Goal: Information Seeking & Learning: Learn about a topic

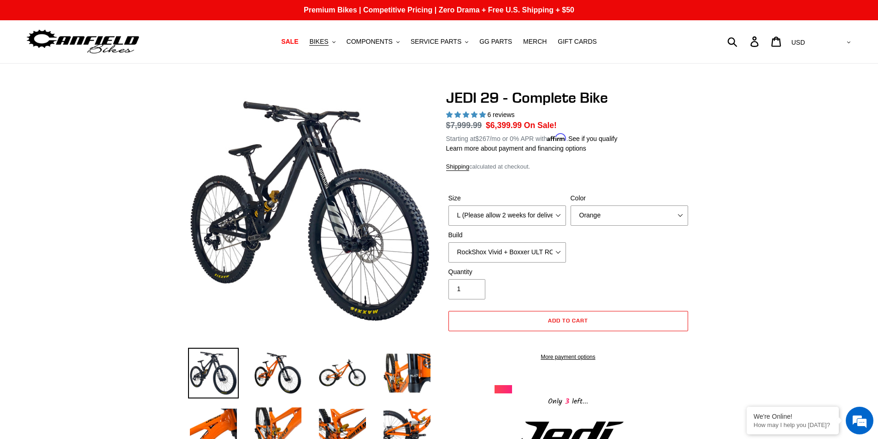
select select "L (Please allow 2 weeks for delivery)"
select select "RockShox Vivid + Boxxer ULT RC2 C3 200 + Shimano"
select select "highest-rating"
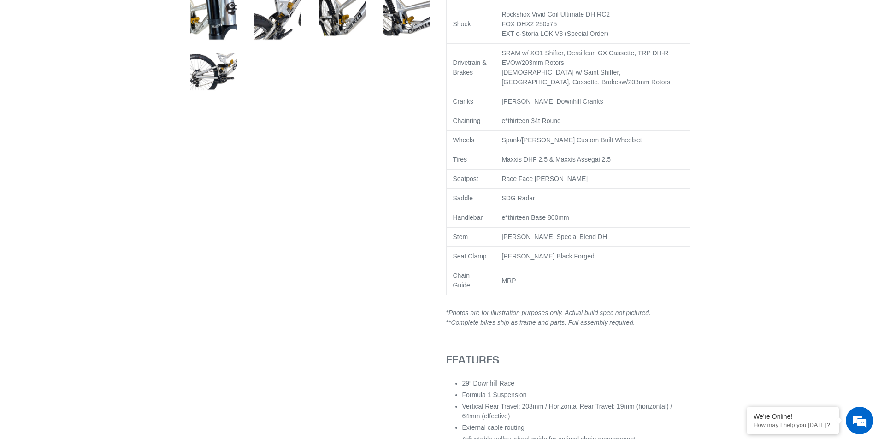
scroll to position [553, 0]
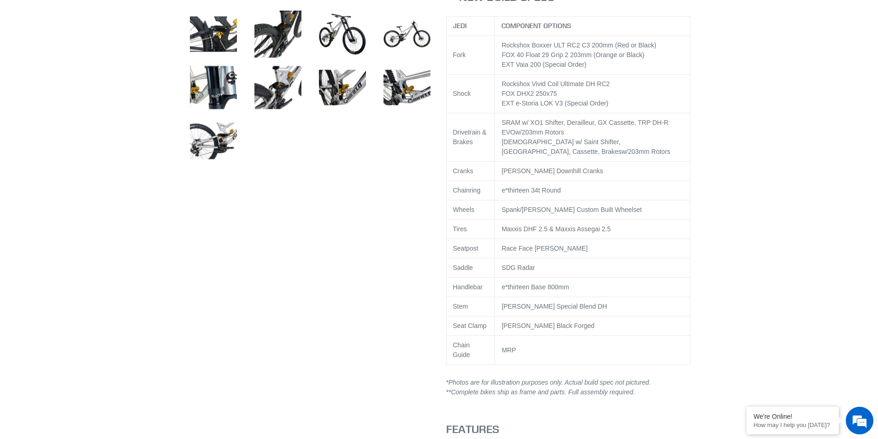
click at [629, 157] on div "Shimano w/ Saint Shifter, Derailleur, Cassette, Brakes w/203mm Rotors" at bounding box center [592, 146] width 182 height 19
click at [608, 237] on td "Maxxis DHF 2.5 & Maxxis Assegai 2.5" at bounding box center [592, 229] width 195 height 19
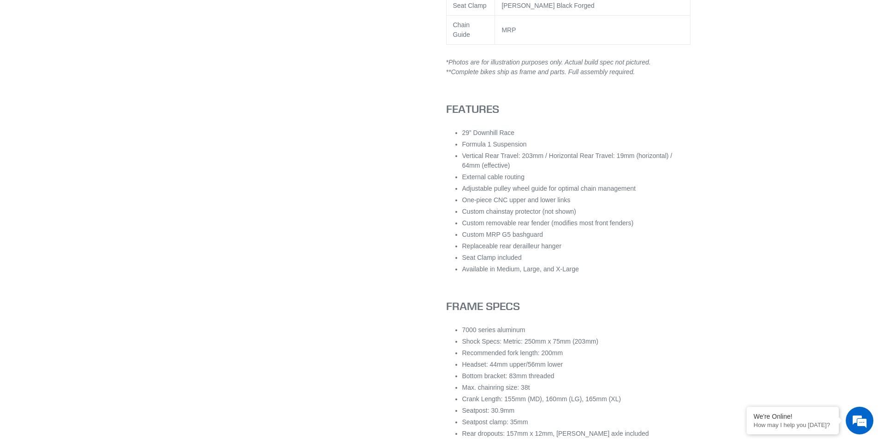
scroll to position [876, 0]
click at [615, 235] on li "Custom MRP G5 bashguard" at bounding box center [576, 233] width 228 height 10
click at [699, 287] on div at bounding box center [439, 248] width 553 height 2071
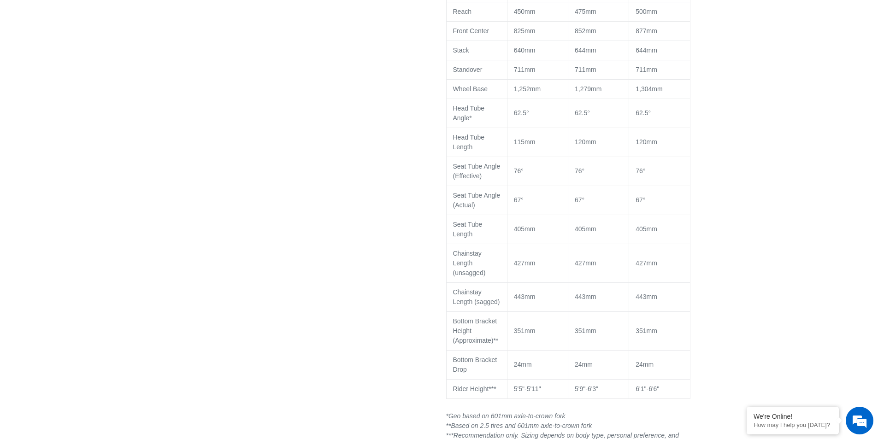
scroll to position [6, 0]
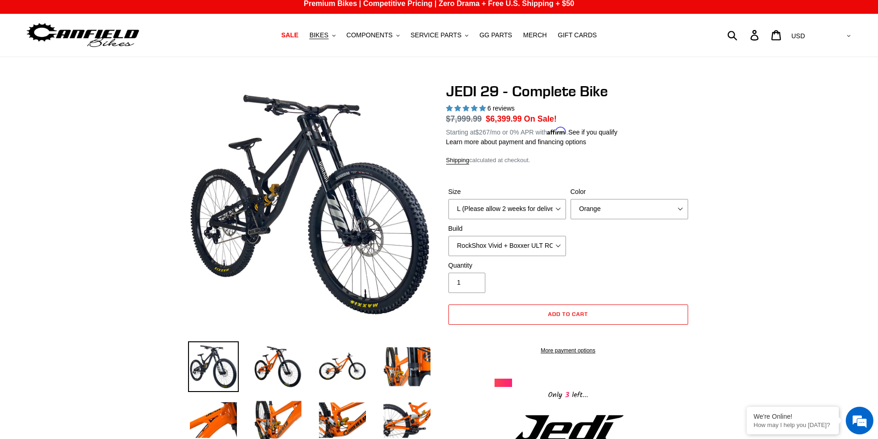
drag, startPoint x: 710, startPoint y: 182, endPoint x: 746, endPoint y: 48, distance: 139.3
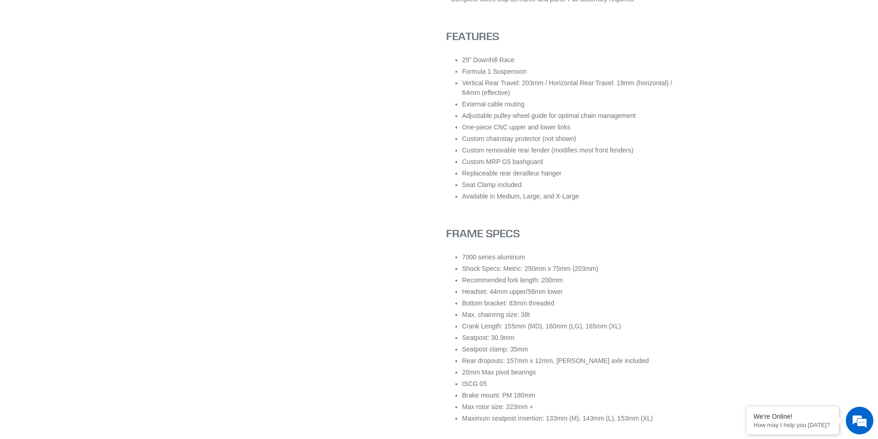
scroll to position [968, 0]
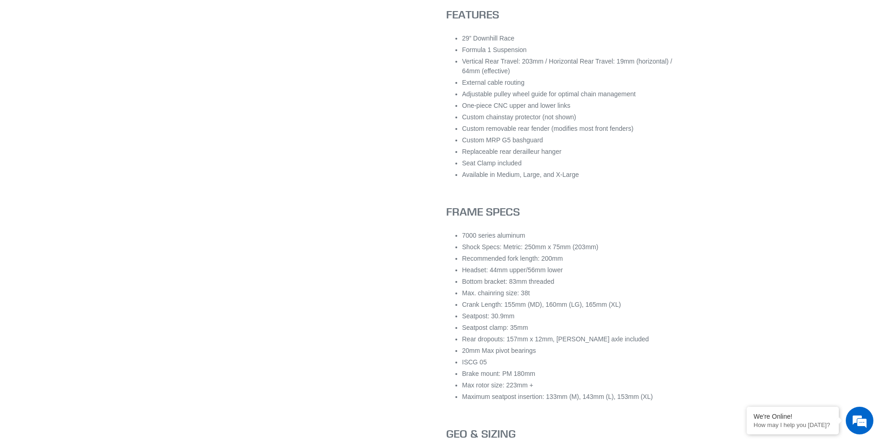
click at [533, 340] on li "Rear dropouts: 157mm x 12mm, Canfield axle included" at bounding box center [576, 340] width 228 height 10
drag, startPoint x: 533, startPoint y: 340, endPoint x: 503, endPoint y: 342, distance: 30.0
click at [503, 342] on li "Rear dropouts: 157mm x 12mm, Canfield axle included" at bounding box center [576, 340] width 228 height 10
click at [503, 341] on li "Rear dropouts: 157mm x 12mm, Canfield axle included" at bounding box center [576, 340] width 228 height 10
click at [511, 342] on li "Rear dropouts: 157mm x 12mm, Canfield axle included" at bounding box center [576, 340] width 228 height 10
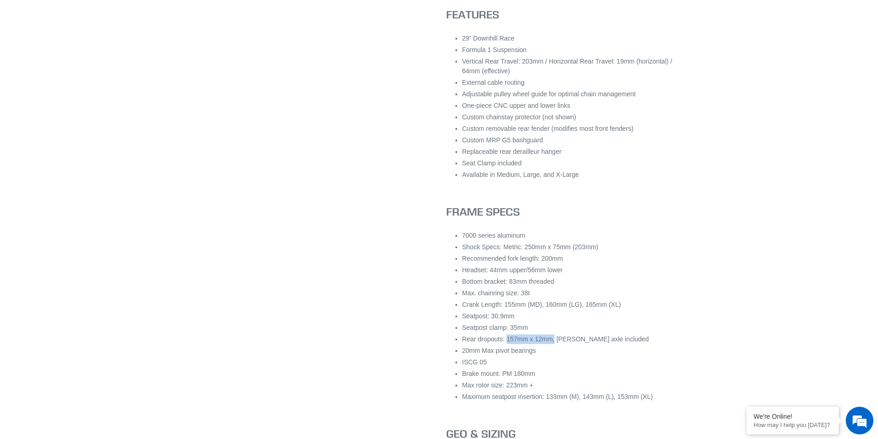
drag, startPoint x: 511, startPoint y: 342, endPoint x: 549, endPoint y: 337, distance: 38.6
click at [549, 337] on li "Rear dropouts: 157mm x 12mm, Canfield axle included" at bounding box center [576, 340] width 228 height 10
copy li "157mm x 12mm,"
click at [660, 272] on li "Headset: 44mm upper/56mm lower" at bounding box center [576, 270] width 228 height 10
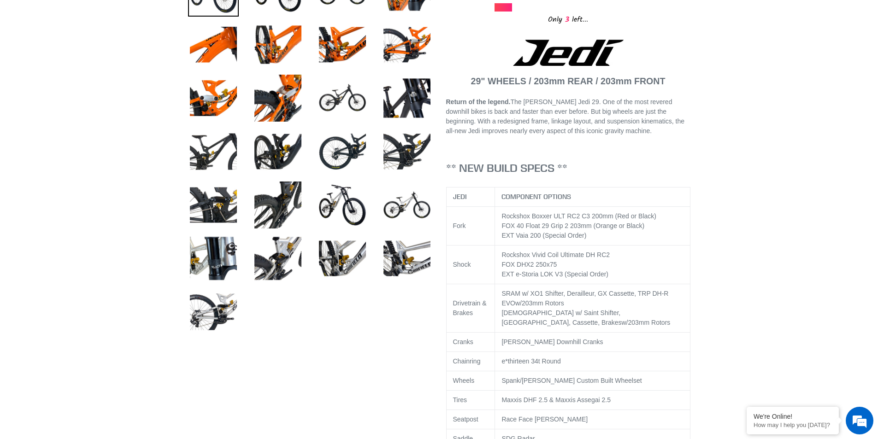
scroll to position [152, 0]
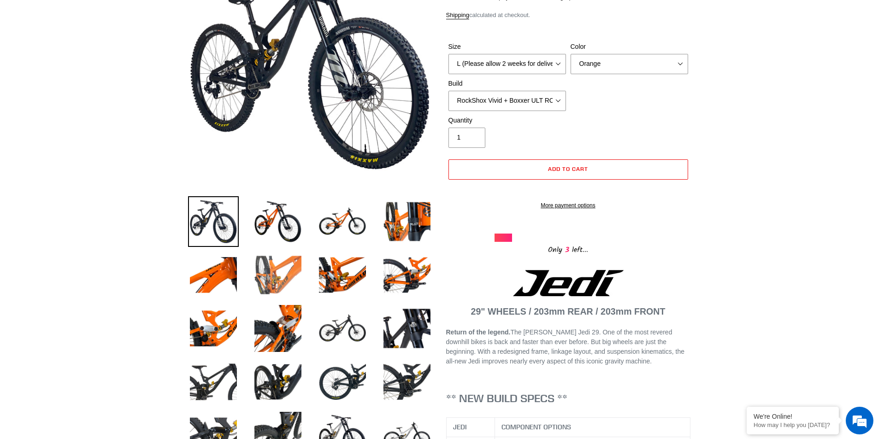
click at [277, 285] on img at bounding box center [278, 275] width 51 height 51
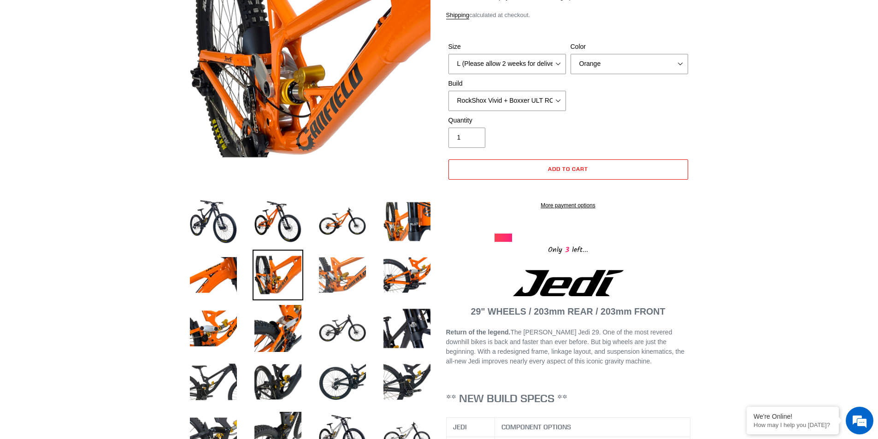
click at [330, 276] on img at bounding box center [342, 275] width 51 height 51
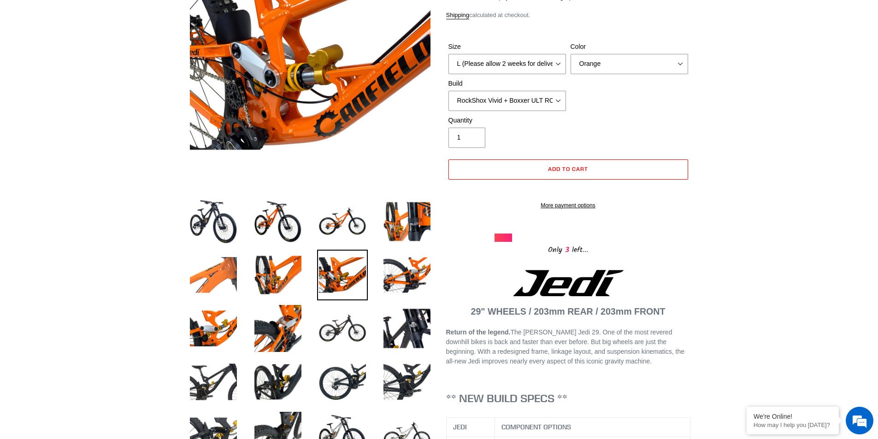
click at [227, 269] on img at bounding box center [213, 275] width 51 height 51
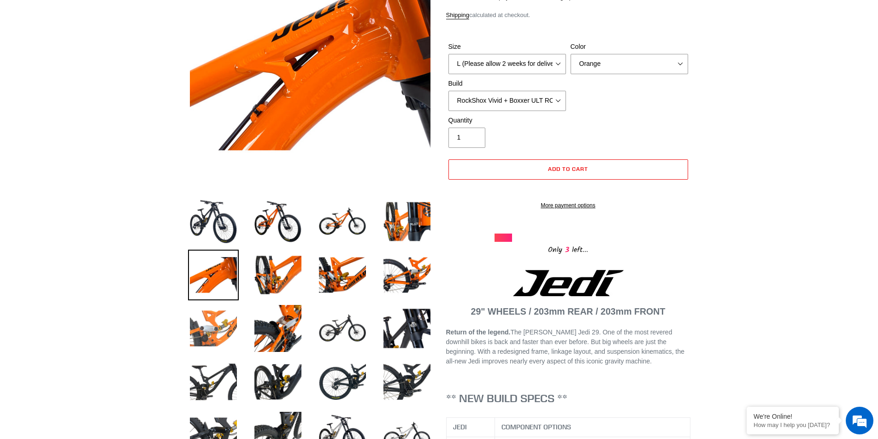
click at [237, 311] on img at bounding box center [213, 328] width 51 height 51
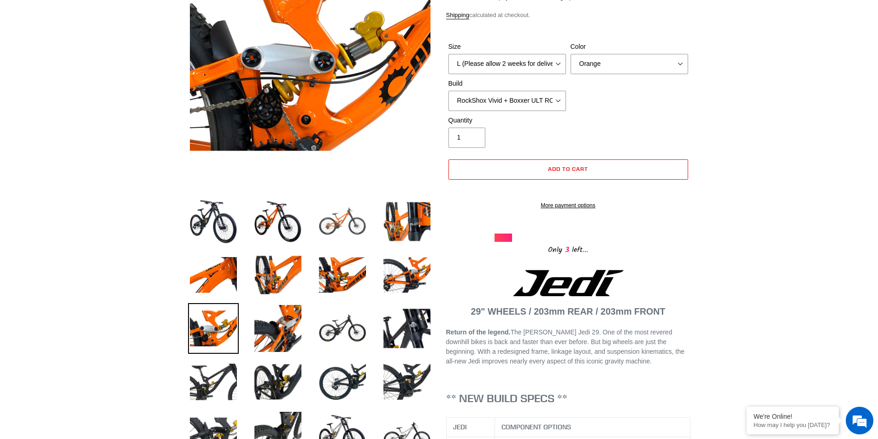
click at [335, 224] on img at bounding box center [342, 221] width 51 height 51
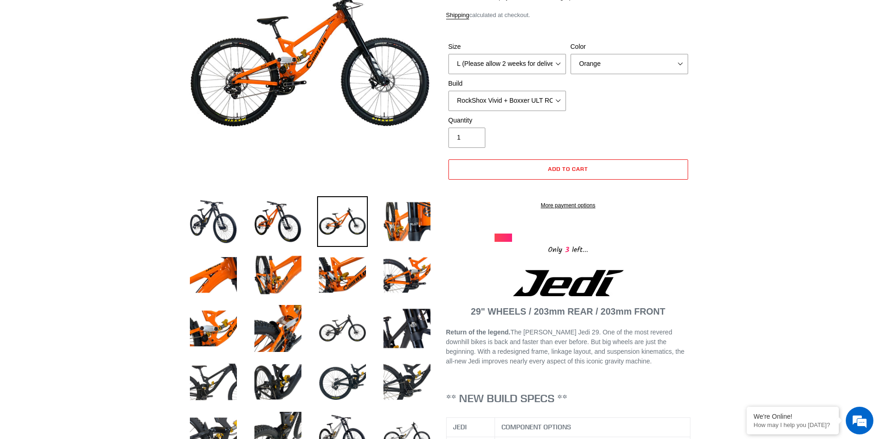
click at [452, 291] on p at bounding box center [568, 283] width 244 height 26
drag, startPoint x: 441, startPoint y: 287, endPoint x: 431, endPoint y: 283, distance: 9.9
click at [405, 276] on img at bounding box center [407, 275] width 51 height 51
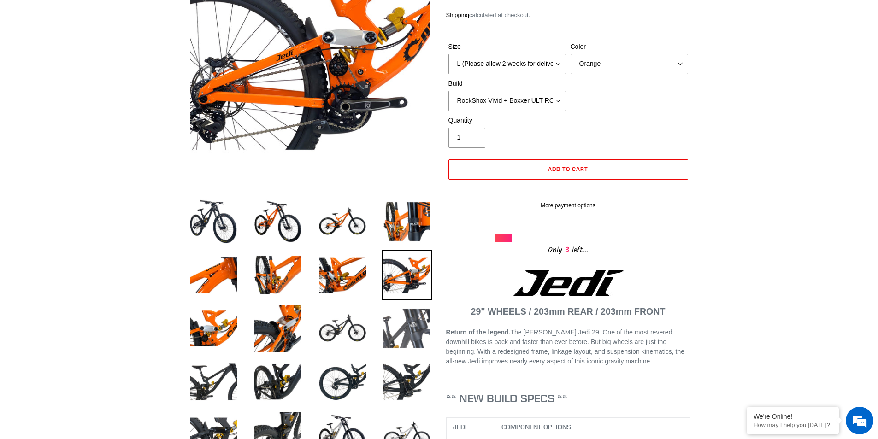
click at [406, 339] on img at bounding box center [407, 328] width 51 height 51
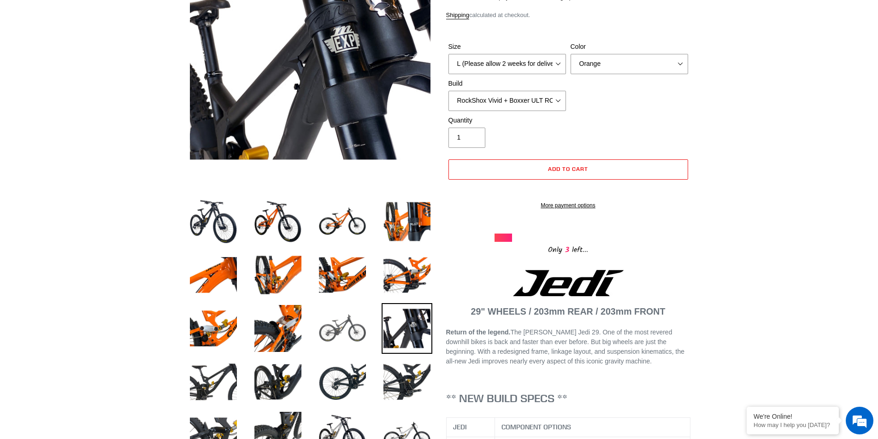
click at [354, 330] on img at bounding box center [342, 328] width 51 height 51
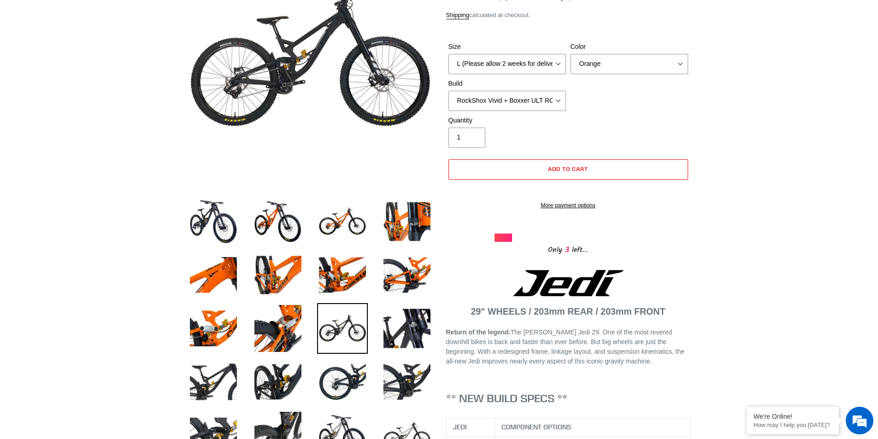
click at [309, 374] on li at bounding box center [335, 384] width 65 height 53
click at [273, 403] on img at bounding box center [278, 382] width 51 height 51
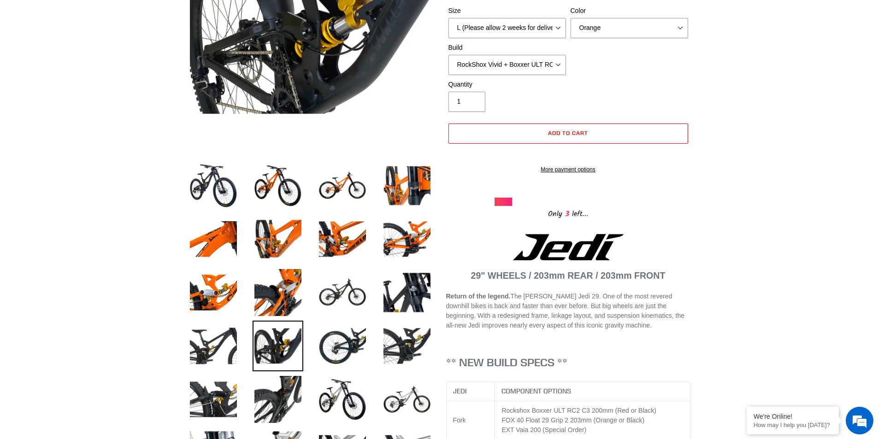
scroll to position [244, 0]
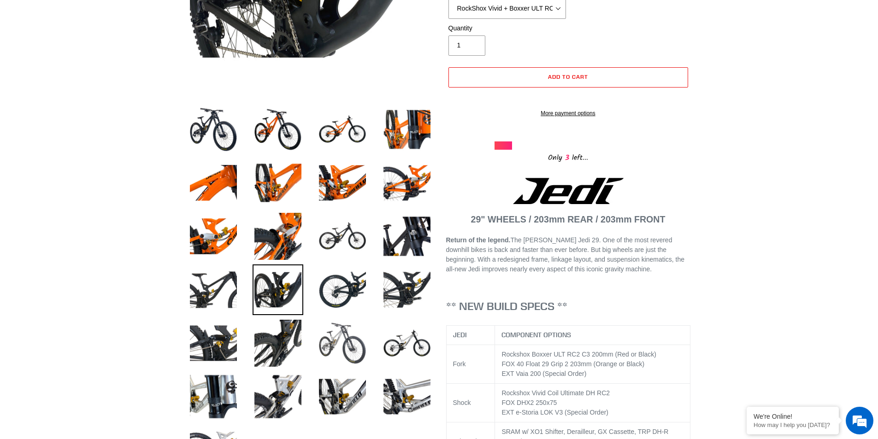
click at [341, 347] on img at bounding box center [342, 343] width 51 height 51
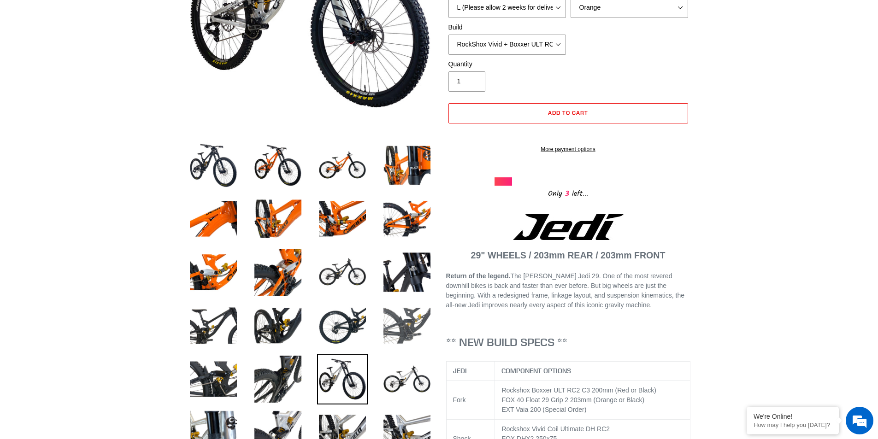
scroll to position [290, 0]
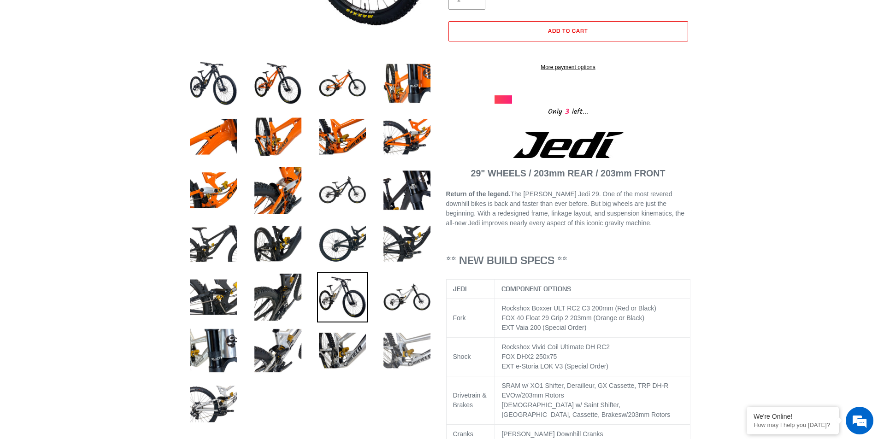
click at [413, 346] on img at bounding box center [407, 350] width 51 height 51
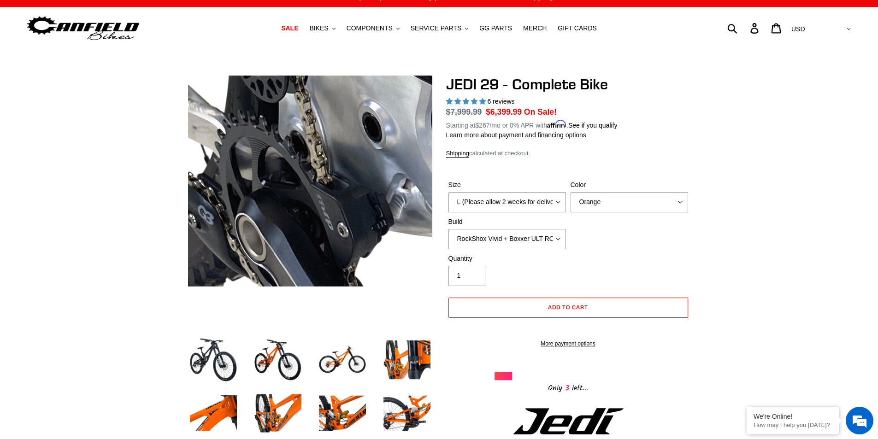
scroll to position [244, 0]
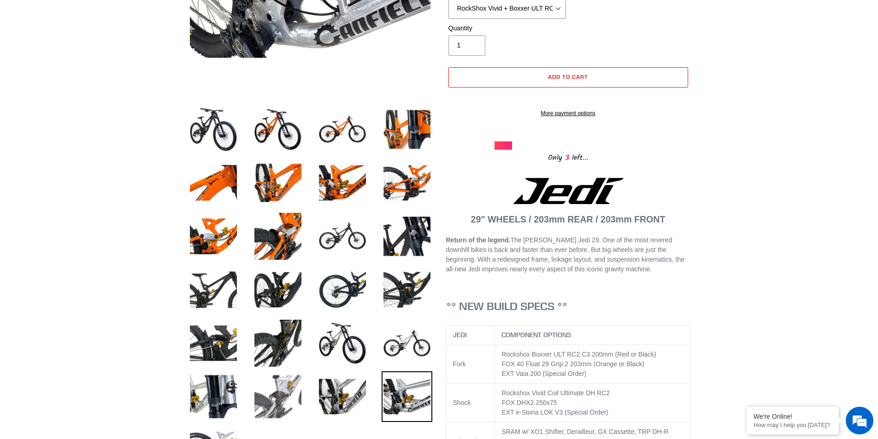
click at [283, 409] on img at bounding box center [278, 396] width 51 height 51
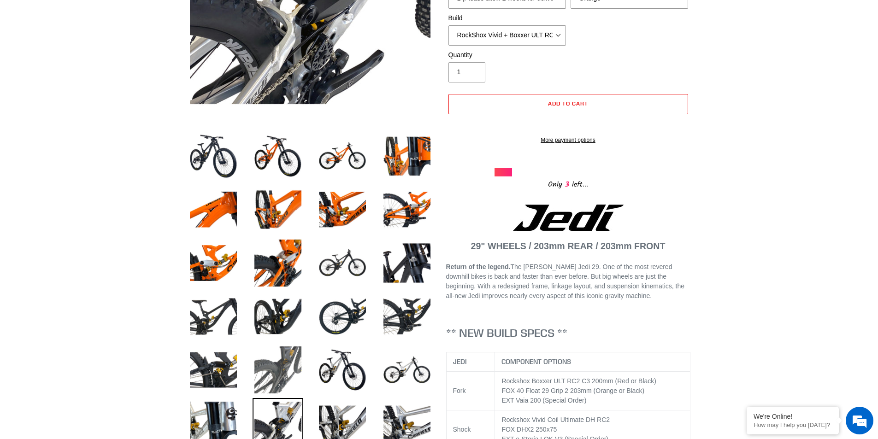
scroll to position [230, 0]
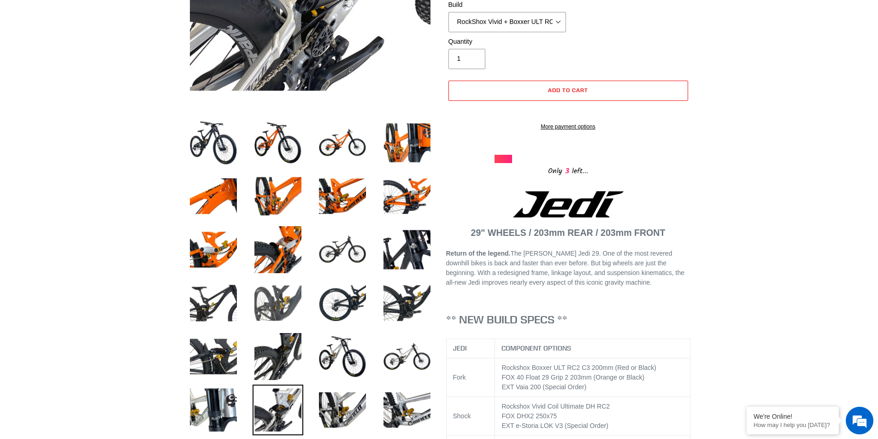
click at [269, 307] on img at bounding box center [278, 303] width 51 height 51
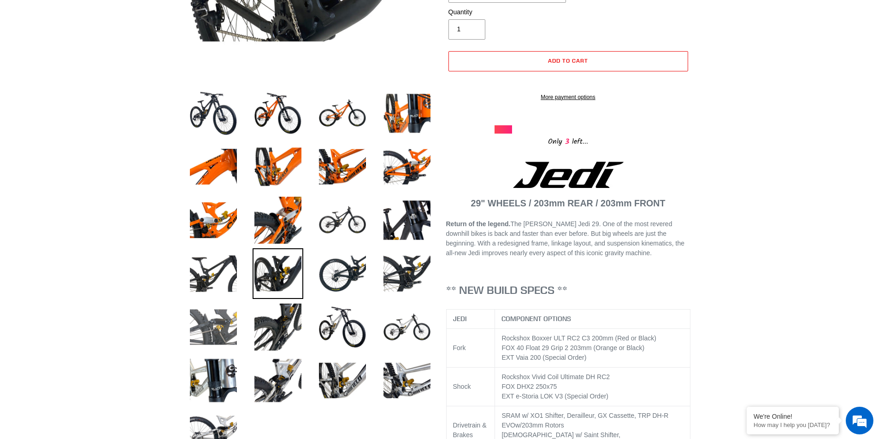
scroll to position [277, 0]
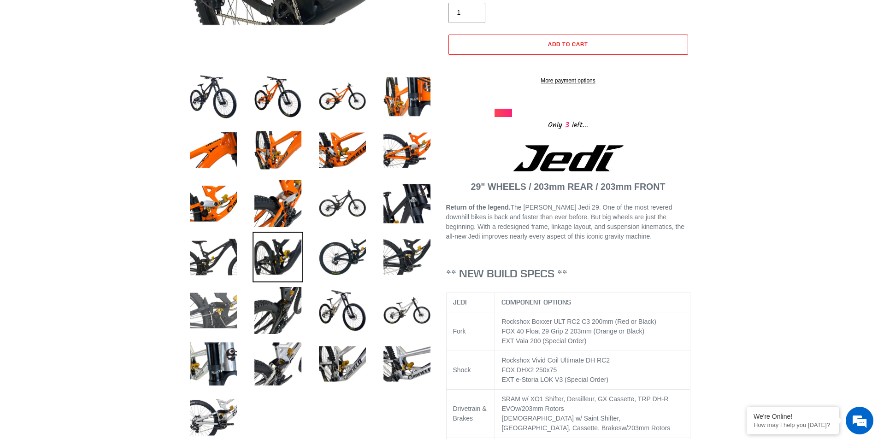
click at [223, 315] on img at bounding box center [213, 310] width 51 height 51
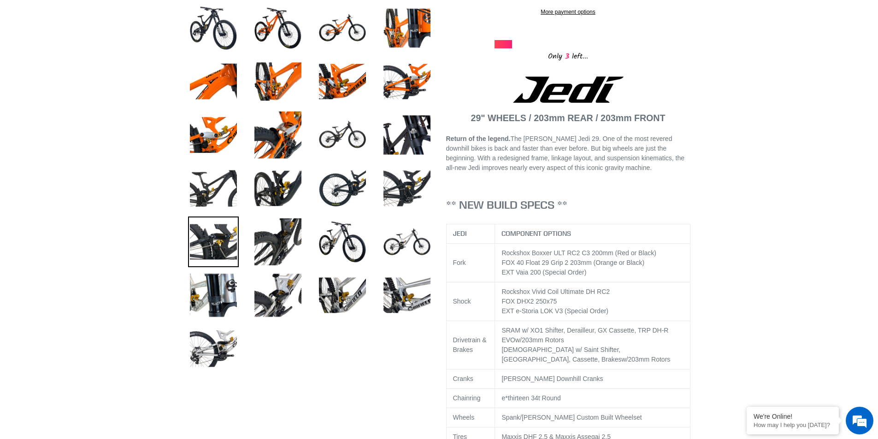
scroll to position [369, 0]
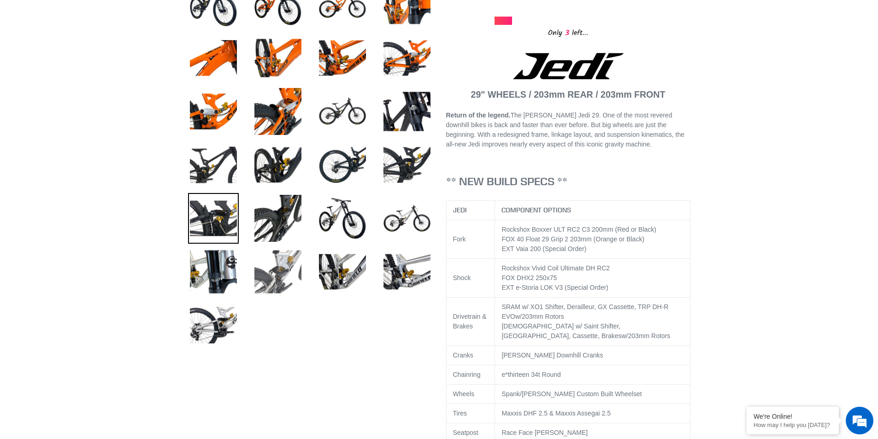
click at [275, 284] on img at bounding box center [278, 272] width 51 height 51
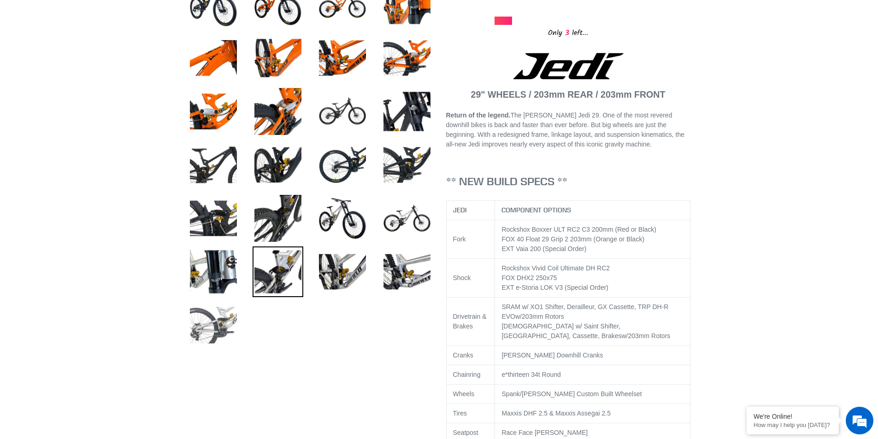
click at [229, 320] on img at bounding box center [213, 325] width 51 height 51
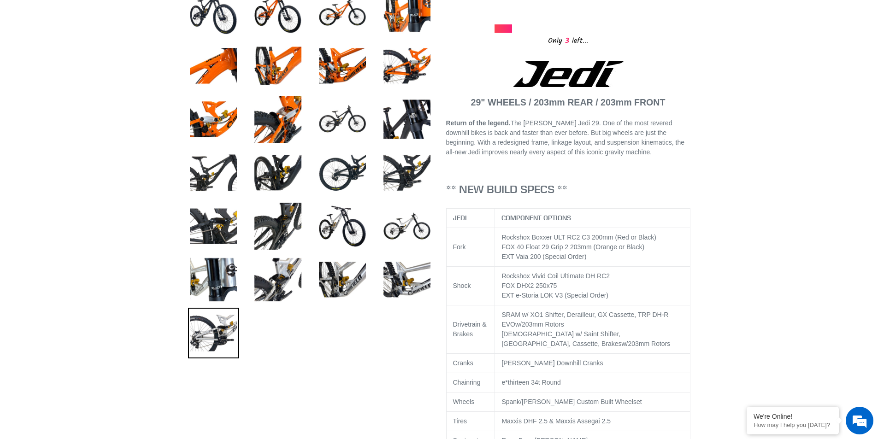
scroll to position [461, 0]
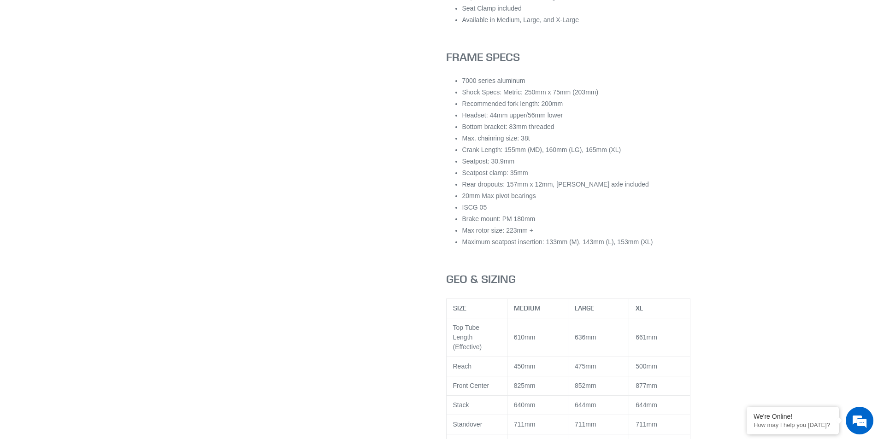
scroll to position [486, 0]
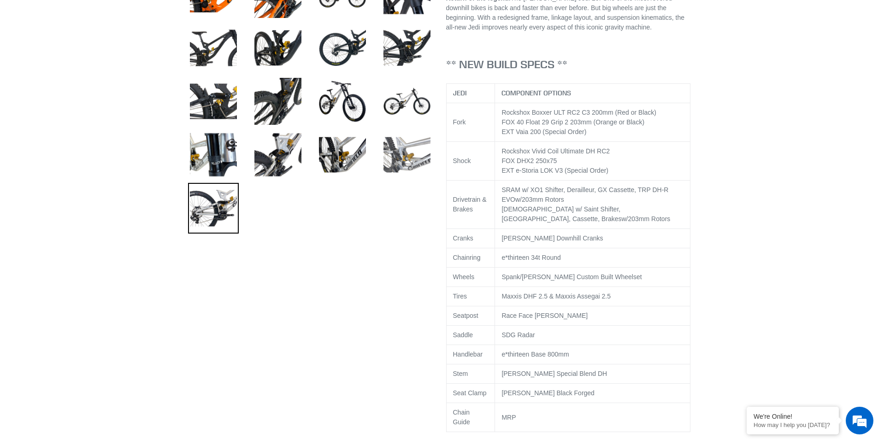
click at [410, 152] on img at bounding box center [407, 154] width 51 height 51
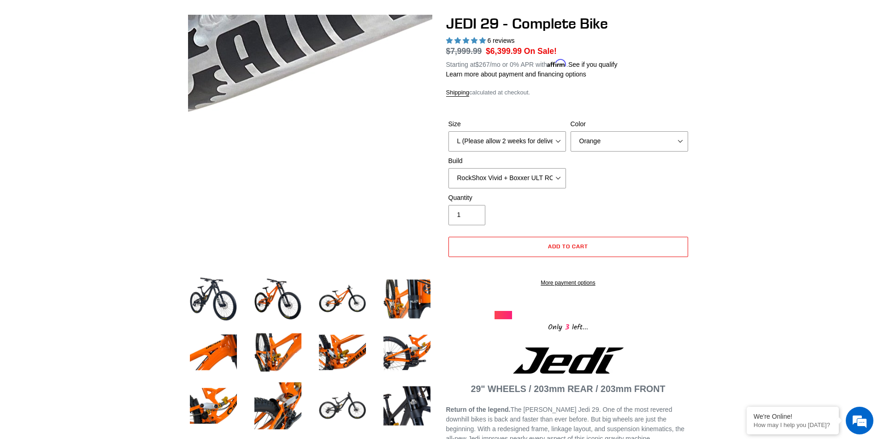
scroll to position [0, 0]
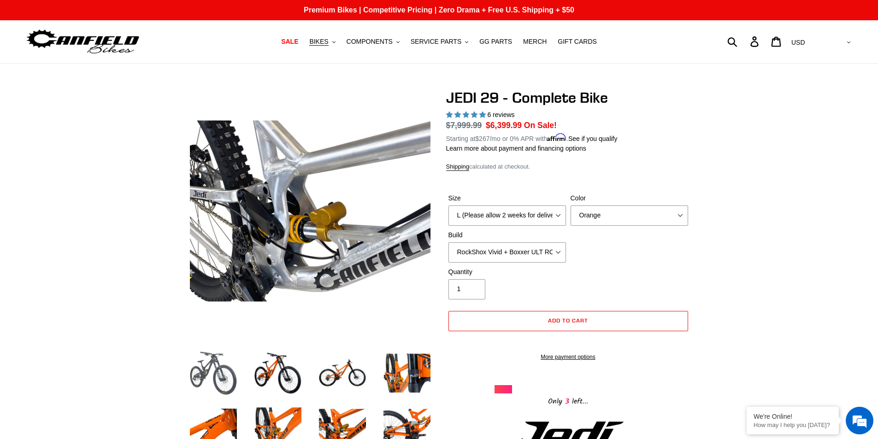
click at [216, 367] on img at bounding box center [213, 373] width 51 height 51
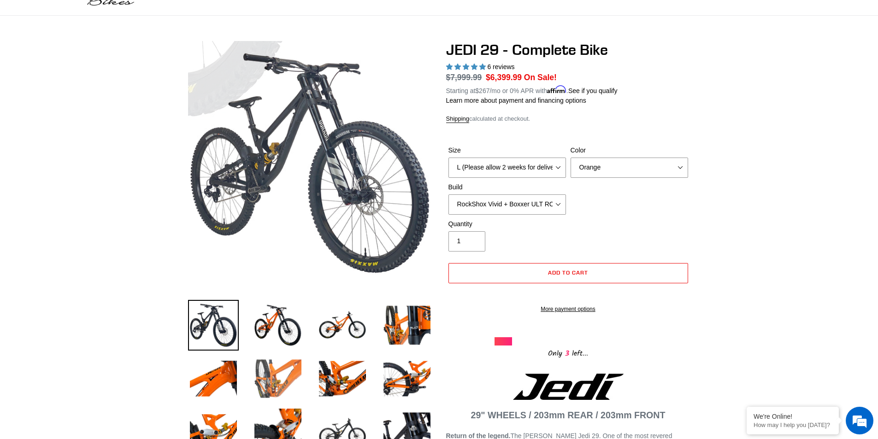
scroll to position [138, 0]
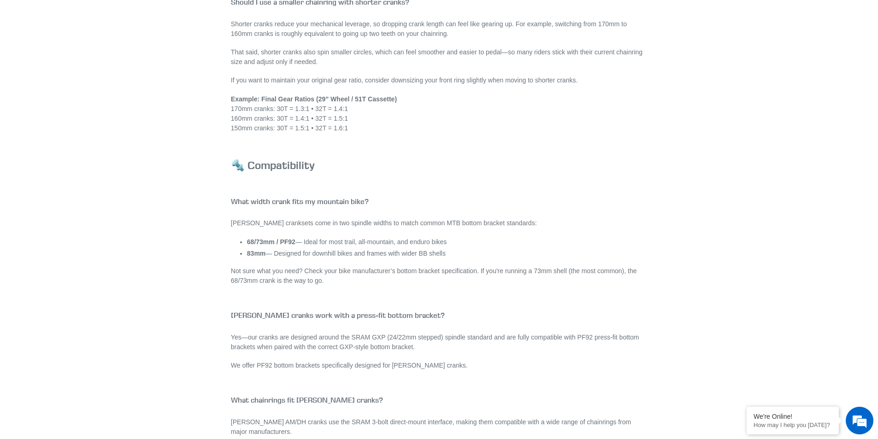
click at [463, 277] on p "Not sure what you need? Check your bike manufacturer’s bottom bracket specifica…" at bounding box center [439, 275] width 416 height 19
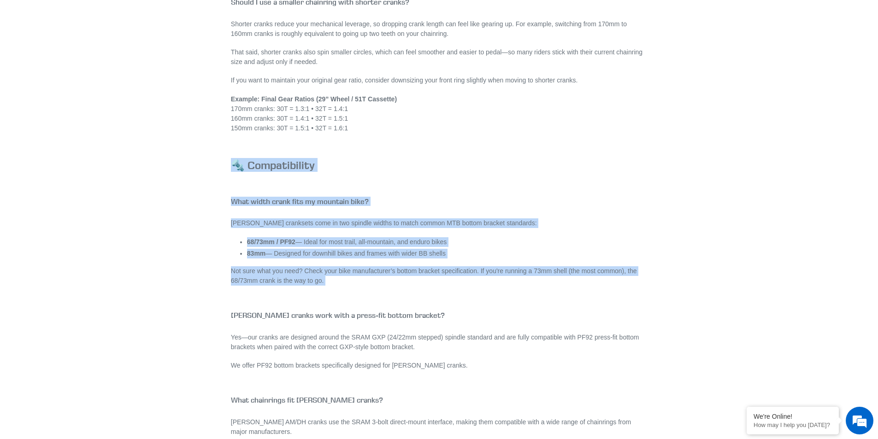
drag, startPoint x: 463, startPoint y: 277, endPoint x: 473, endPoint y: 166, distance: 111.5
click at [473, 166] on h3 "🔩 Compatibility" at bounding box center [439, 165] width 416 height 13
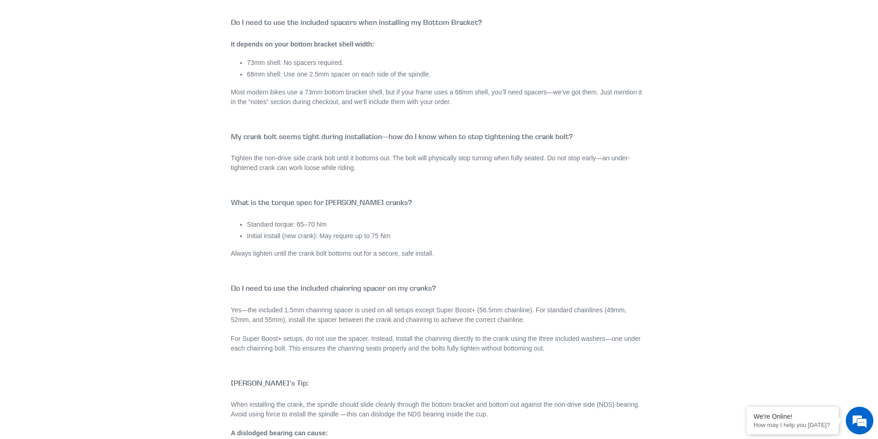
scroll to position [1613, 0]
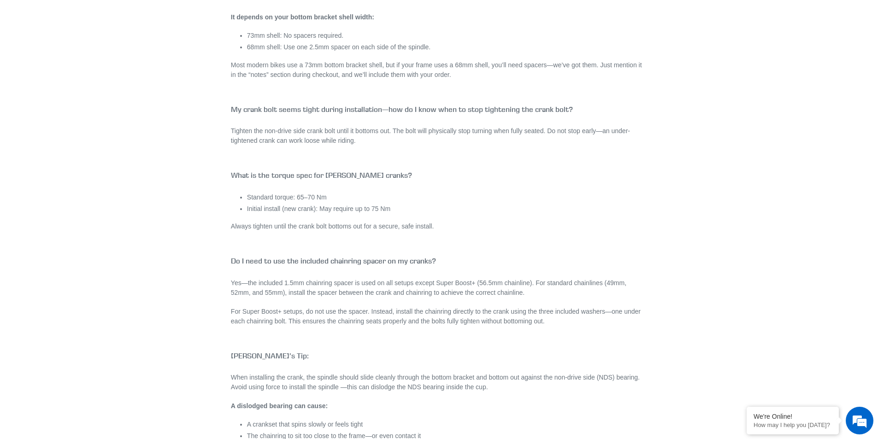
click at [400, 260] on h4 "Do I need to use the included chainring spacer on my cranks?" at bounding box center [439, 261] width 416 height 9
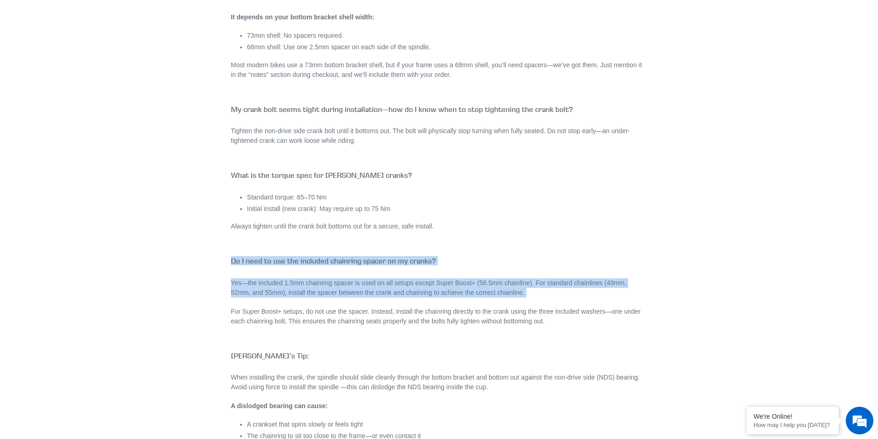
drag, startPoint x: 400, startPoint y: 260, endPoint x: 410, endPoint y: 280, distance: 22.7
click at [410, 280] on div "Canfield Cranks FAQ 🔧 Fit & Sizing What crank length should I choose for MTB? C…" at bounding box center [439, 422] width 416 height 3806
click at [410, 280] on p "Yes—the included 1.5mm chainring spacer is used on all setups except Super Boos…" at bounding box center [439, 287] width 416 height 19
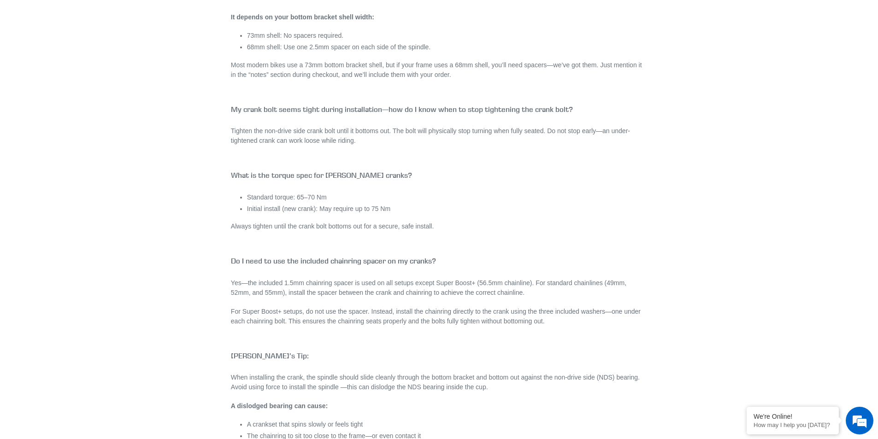
click at [679, 155] on div "MTB CRANK & CHAINRING FAQ Canfield Cranks FAQ 🔧 Fit & Sizing What crank length …" at bounding box center [432, 400] width 516 height 3849
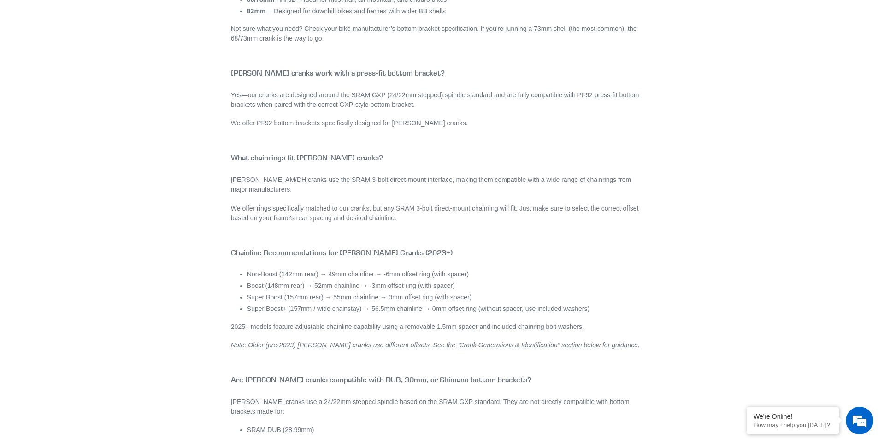
scroll to position [1140, 0]
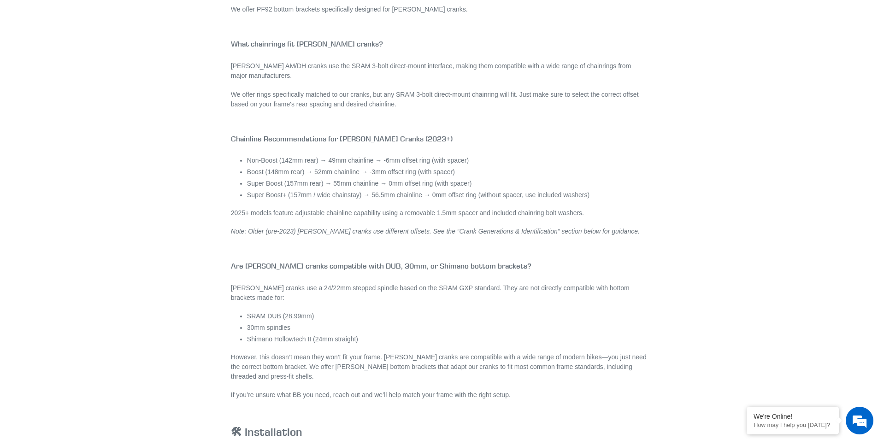
click at [418, 196] on li "Super Boost+ (157mm / wide chainstay) → 56.5mm chainline → 0mm offset ring (wit…" at bounding box center [447, 195] width 400 height 10
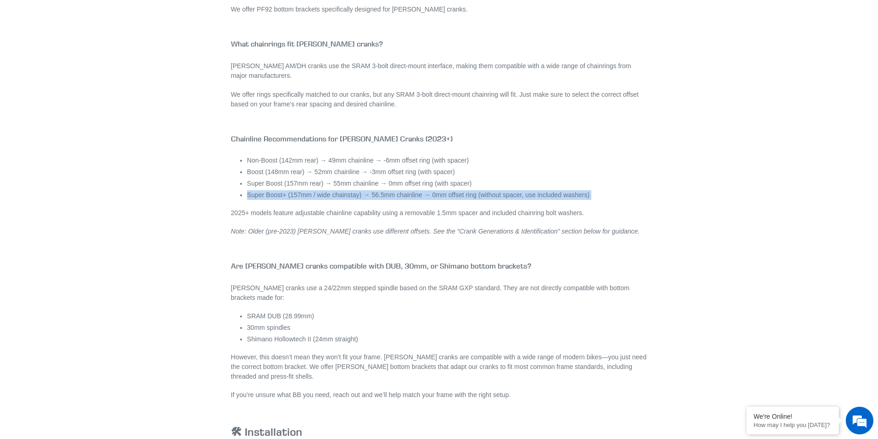
click at [418, 196] on li "Super Boost+ (157mm / wide chainstay) → 56.5mm chainline → 0mm offset ring (wit…" at bounding box center [447, 195] width 400 height 10
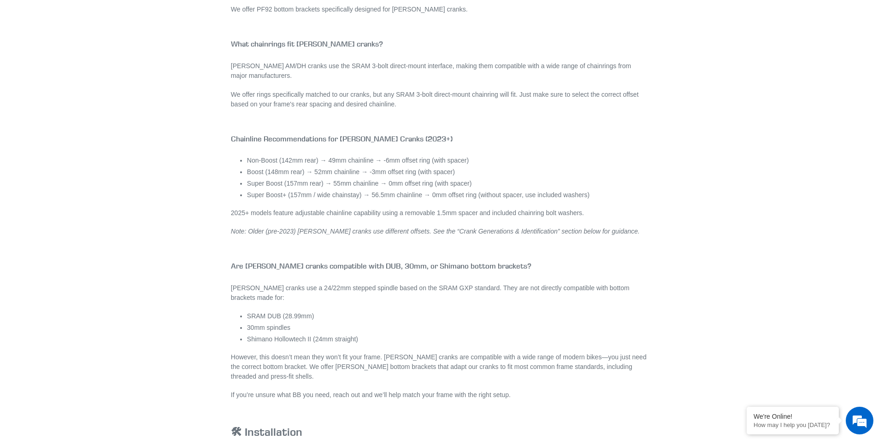
click at [424, 186] on li "Super Boost (157mm rear) → 55mm chainline → 0mm offset ring (with spacer)" at bounding box center [447, 184] width 400 height 10
click at [430, 193] on li "Super Boost+ (157mm / wide chainstay) → 56.5mm chainline → 0mm offset ring (wit…" at bounding box center [447, 195] width 400 height 10
click at [438, 188] on li "Super Boost (157mm rear) → 55mm chainline → 0mm offset ring (with spacer)" at bounding box center [447, 184] width 400 height 10
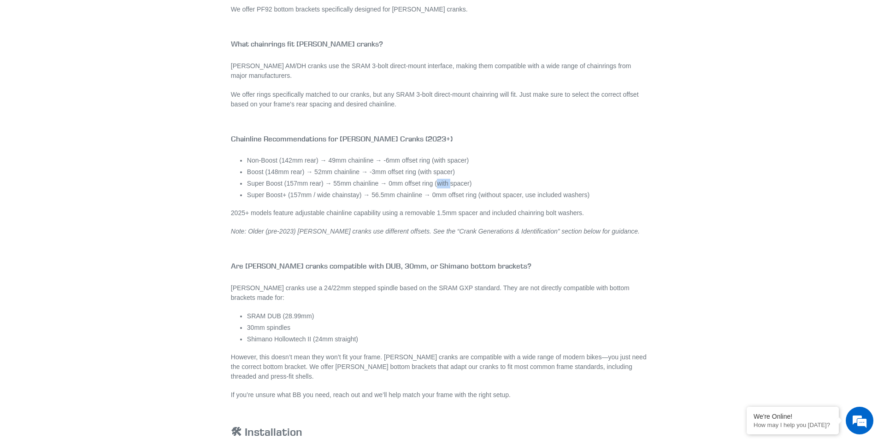
click at [438, 188] on li "Super Boost (157mm rear) → 55mm chainline → 0mm offset ring (with spacer)" at bounding box center [447, 184] width 400 height 10
click at [438, 187] on li "Super Boost (157mm rear) → 55mm chainline → 0mm offset ring (with spacer)" at bounding box center [447, 184] width 400 height 10
click at [520, 165] on li "Non-Boost (142mm rear) → 49mm chainline → -6mm offset ring (with spacer)" at bounding box center [447, 161] width 400 height 10
click at [534, 187] on li "Super Boost (157mm rear) → 55mm chainline → 0mm offset ring (with spacer)" at bounding box center [447, 184] width 400 height 10
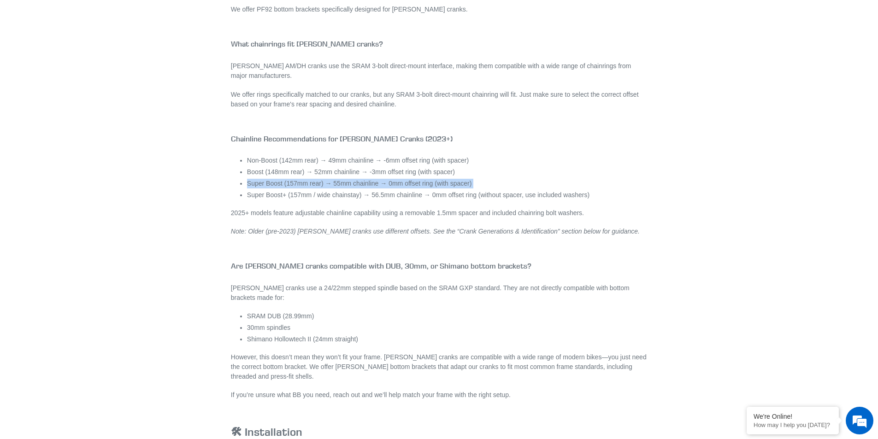
click at [534, 187] on li "Super Boost (157mm rear) → 55mm chainline → 0mm offset ring (with spacer)" at bounding box center [447, 184] width 400 height 10
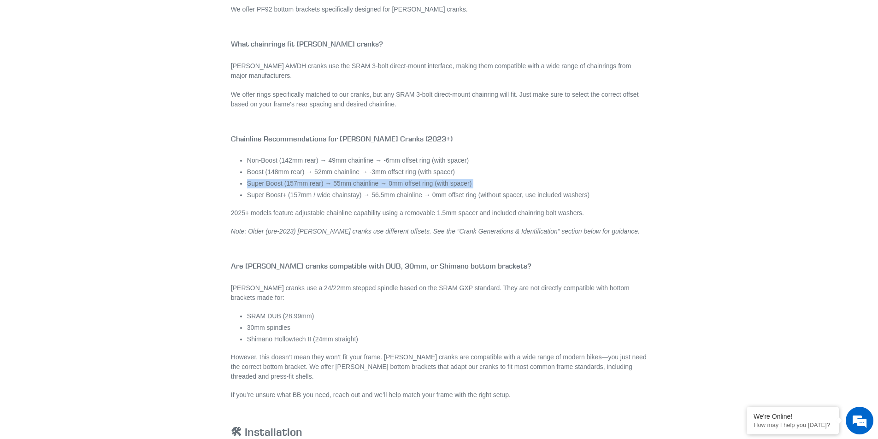
click at [534, 187] on li "Super Boost (157mm rear) → 55mm chainline → 0mm offset ring (with spacer)" at bounding box center [447, 184] width 400 height 10
click at [530, 183] on li "Super Boost (157mm rear) → 55mm chainline → 0mm offset ring (with spacer)" at bounding box center [447, 184] width 400 height 10
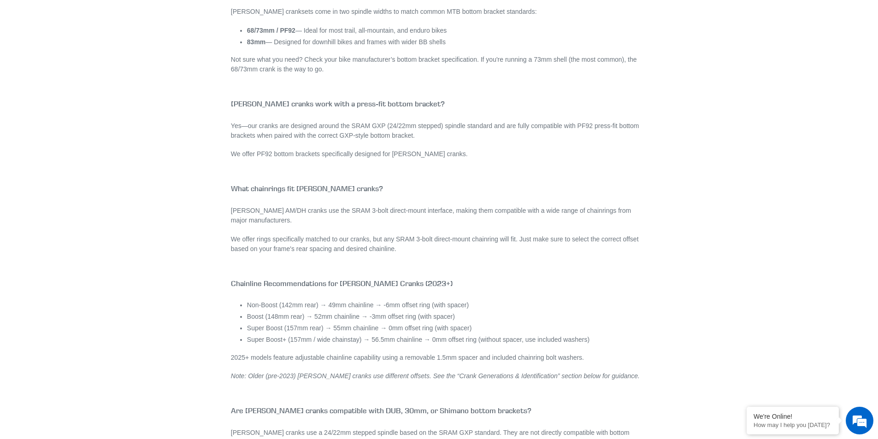
scroll to position [955, 0]
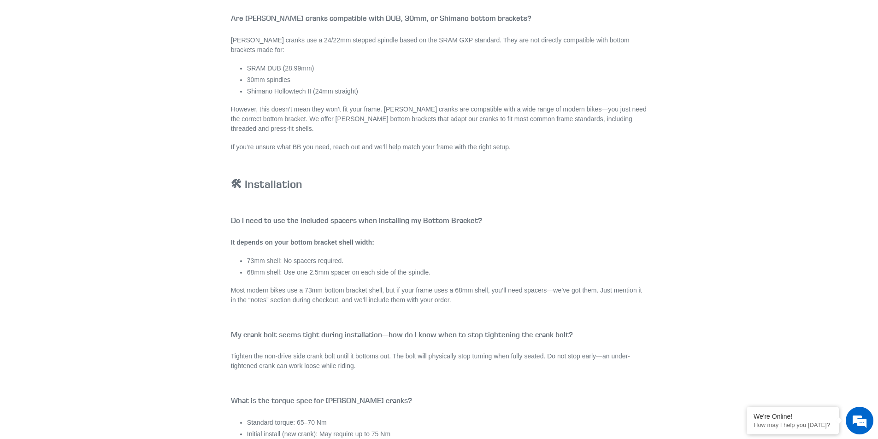
scroll to position [1654, 0]
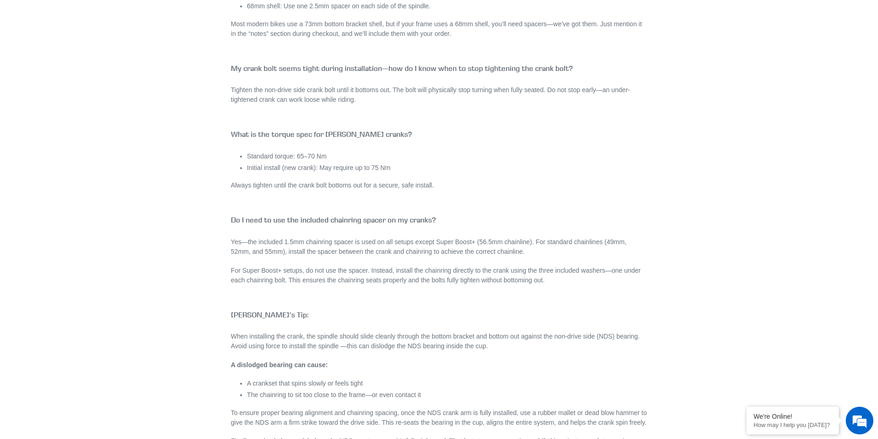
click at [547, 249] on p "Yes—the included 1.5mm chainring spacer is used on all setups except Super Boos…" at bounding box center [439, 246] width 416 height 19
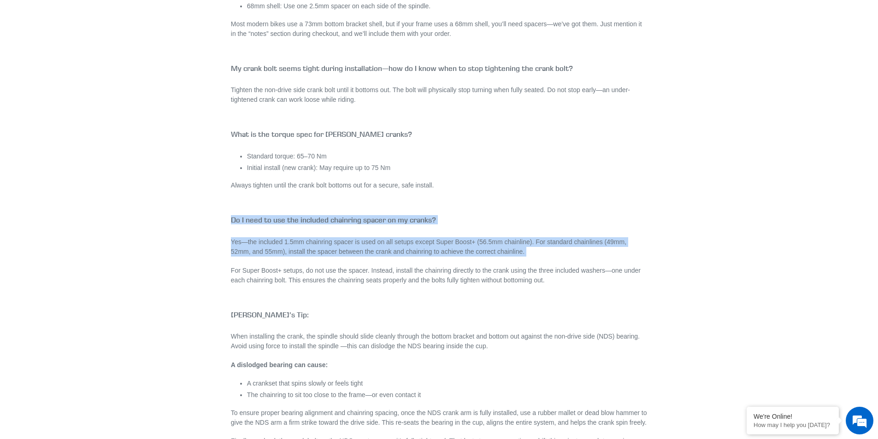
drag, startPoint x: 547, startPoint y: 249, endPoint x: 551, endPoint y: 216, distance: 33.8
click at [551, 216] on div "Canfield Cranks FAQ 🔧 Fit & Sizing What crank length should I choose for MTB? C…" at bounding box center [439, 381] width 416 height 3806
click at [551, 216] on h4 "Do I need to use the included chainring spacer on my cranks?" at bounding box center [439, 220] width 416 height 9
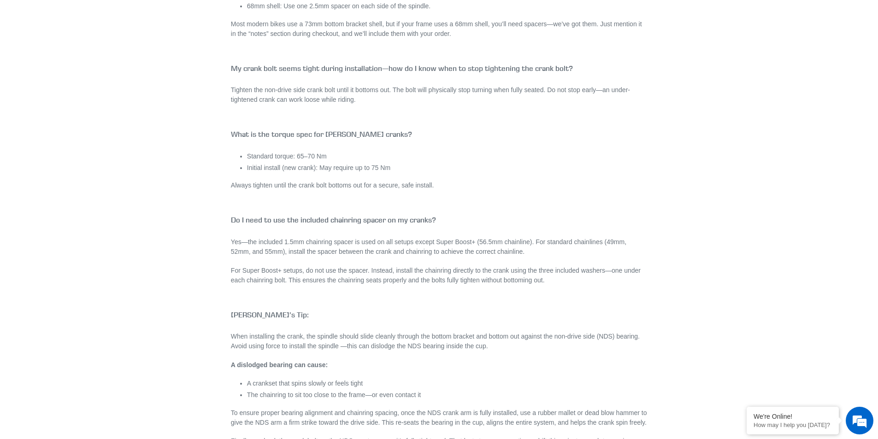
click at [663, 278] on div "MTB CRANK & CHAINRING FAQ Canfield Cranks FAQ 🔧 Fit & Sizing What crank length …" at bounding box center [432, 359] width 516 height 3849
click at [618, 281] on p "For Super Boost+ setups, do not use the spacer. Instead, install the chainring …" at bounding box center [439, 275] width 416 height 19
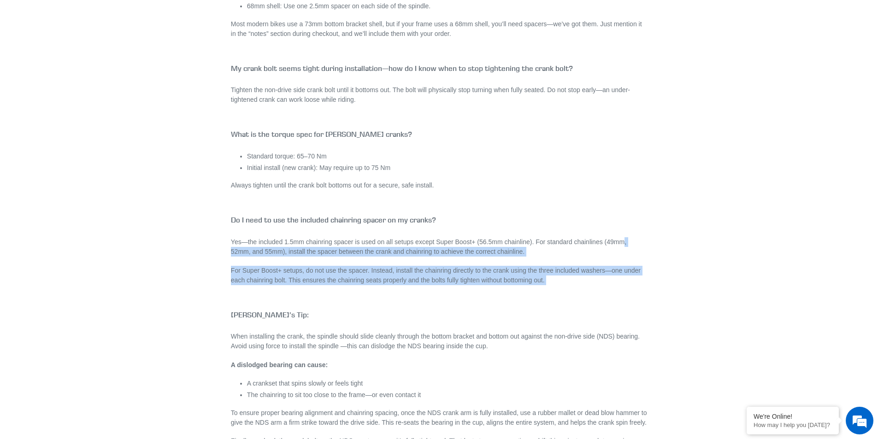
drag, startPoint x: 618, startPoint y: 281, endPoint x: 619, endPoint y: 224, distance: 57.2
click at [618, 225] on div "Canfield Cranks FAQ 🔧 Fit & Sizing What crank length should I choose for MTB? C…" at bounding box center [439, 381] width 416 height 3806
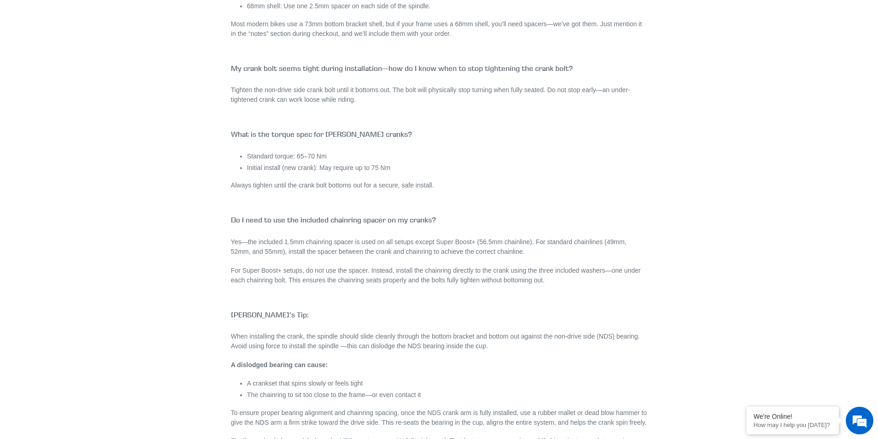
click at [619, 223] on h4 "Do I need to use the included chainring spacer on my cranks?" at bounding box center [439, 220] width 416 height 9
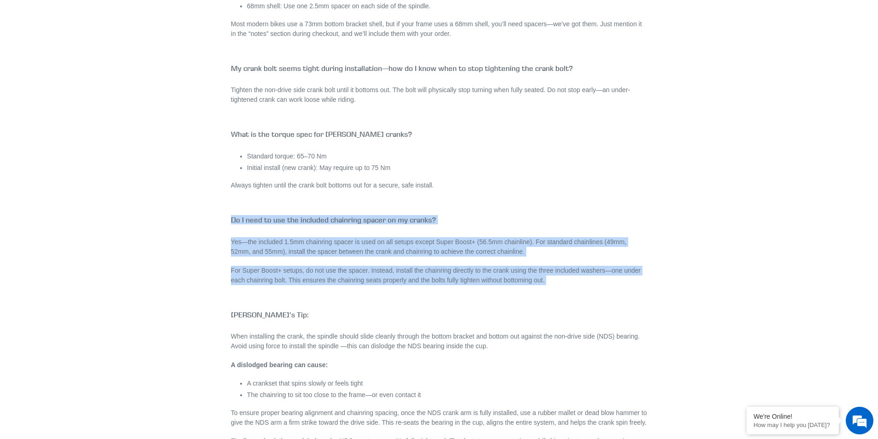
drag, startPoint x: 619, startPoint y: 223, endPoint x: 635, endPoint y: 269, distance: 48.5
click at [635, 269] on div "Canfield Cranks FAQ 🔧 Fit & Sizing What crank length should I choose for MTB? C…" at bounding box center [439, 381] width 416 height 3806
click at [635, 269] on p "For Super Boost+ setups, do not use the spacer. Instead, install the chainring …" at bounding box center [439, 275] width 416 height 19
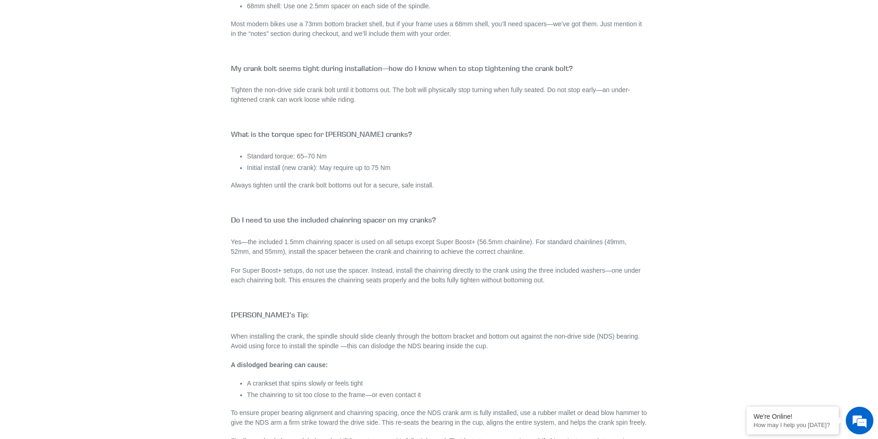
click at [635, 269] on p "For Super Boost+ setups, do not use the spacer. Instead, install the chainring …" at bounding box center [439, 275] width 416 height 19
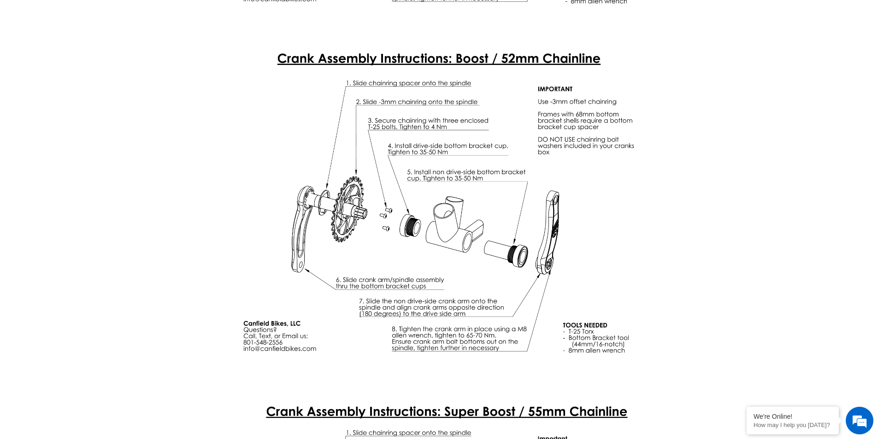
scroll to position [2391, 0]
